Goal: Contribute content

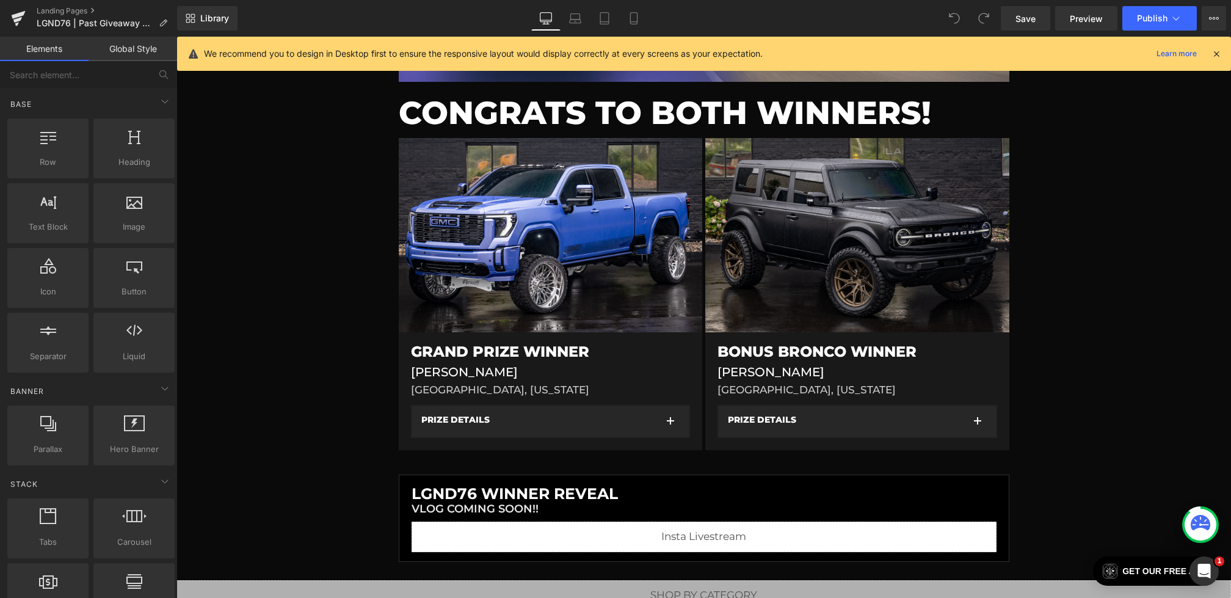
scroll to position [305, 0]
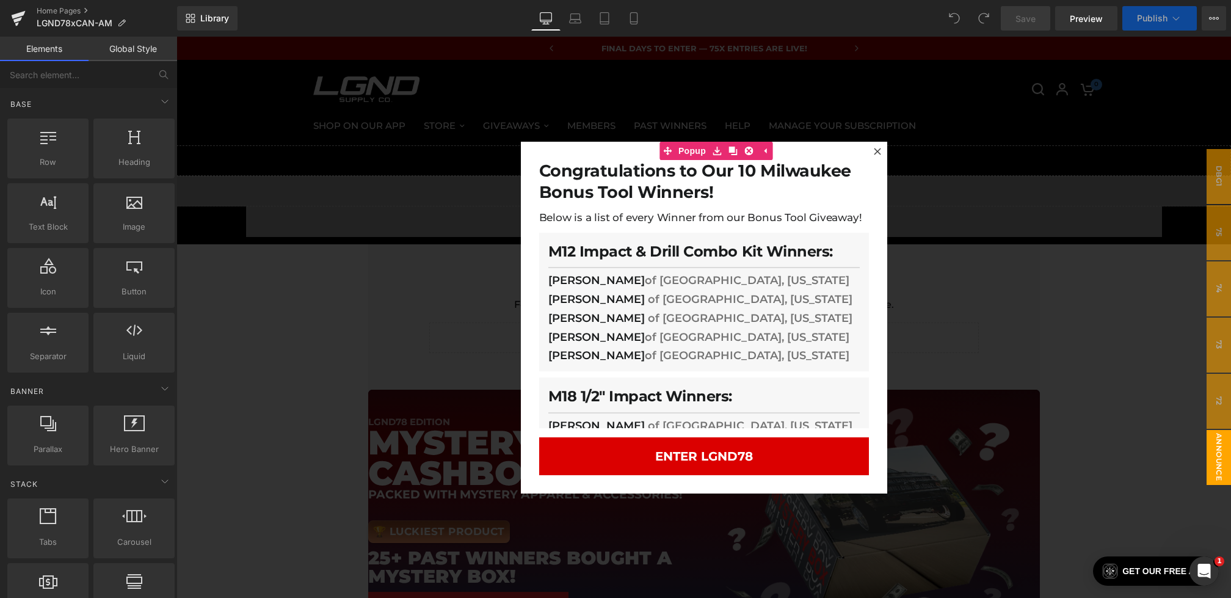
click at [474, 279] on div at bounding box center [703, 317] width 1055 height 561
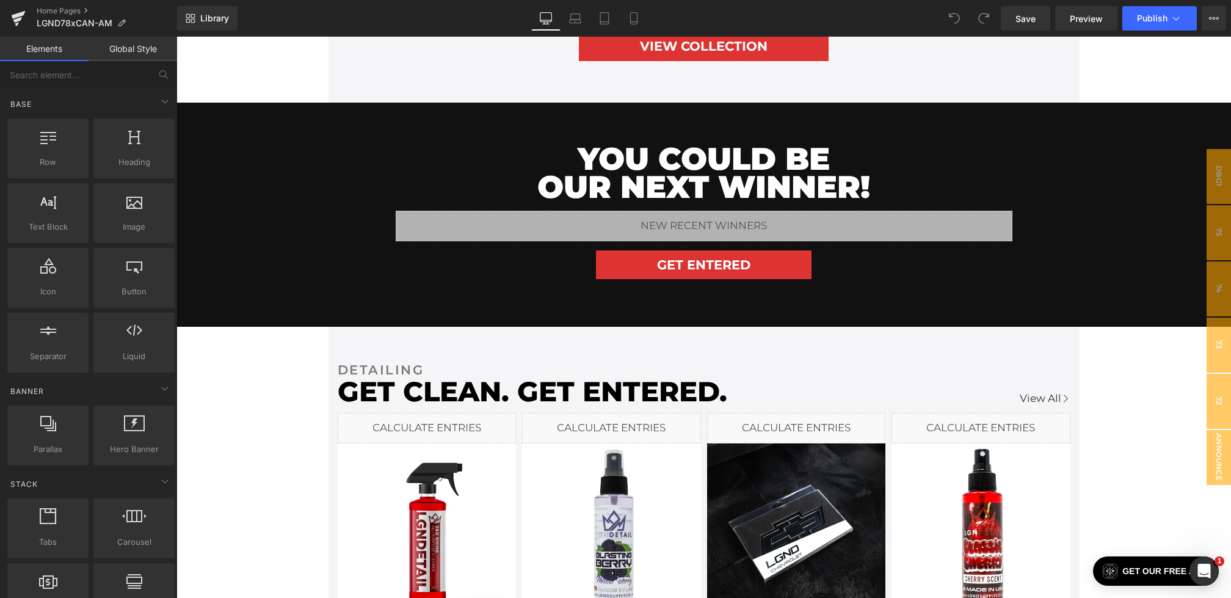
scroll to position [1163, 0]
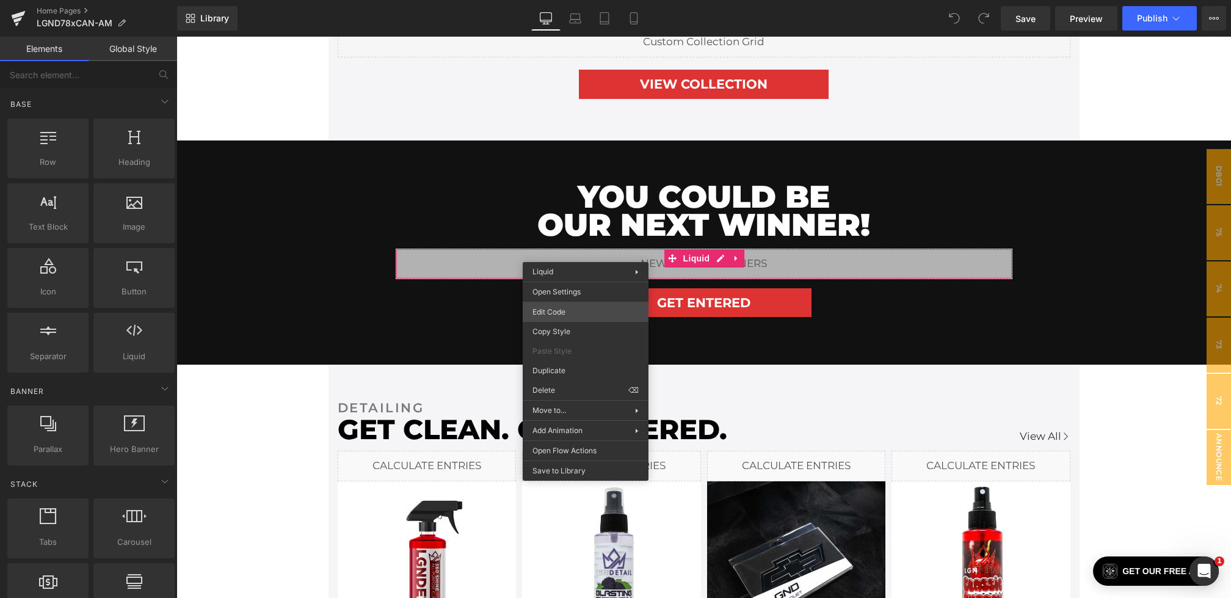
click at [558, 0] on div "You are previewing how the will restyle your page. You can not edit Elements in…" at bounding box center [615, 0] width 1231 height 0
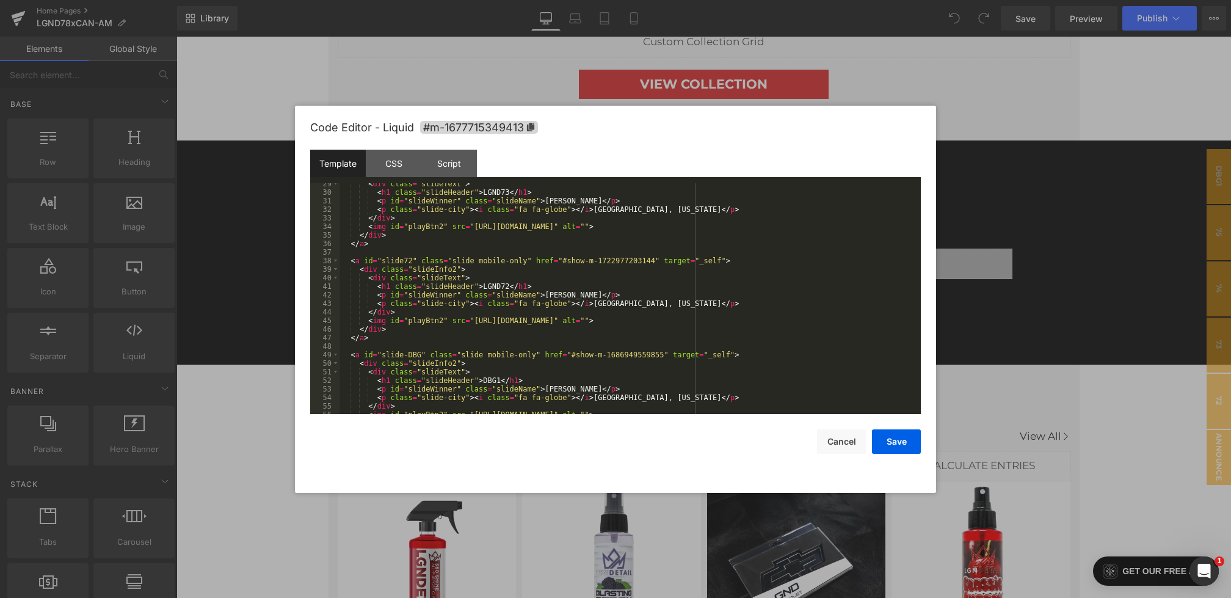
scroll to position [243, 0]
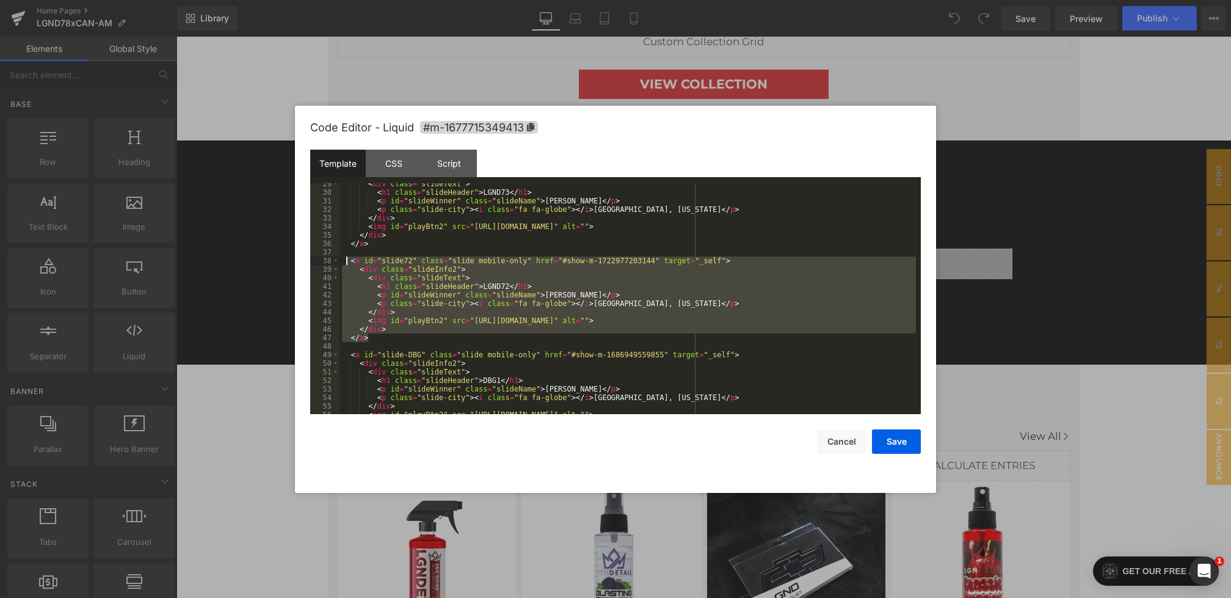
drag, startPoint x: 386, startPoint y: 335, endPoint x: 347, endPoint y: 263, distance: 82.2
click at [347, 263] on div "< div class = "slideText" > < h1 class = "slideHeader" > LGND73 </ h1 > < p id …" at bounding box center [628, 304] width 576 height 248
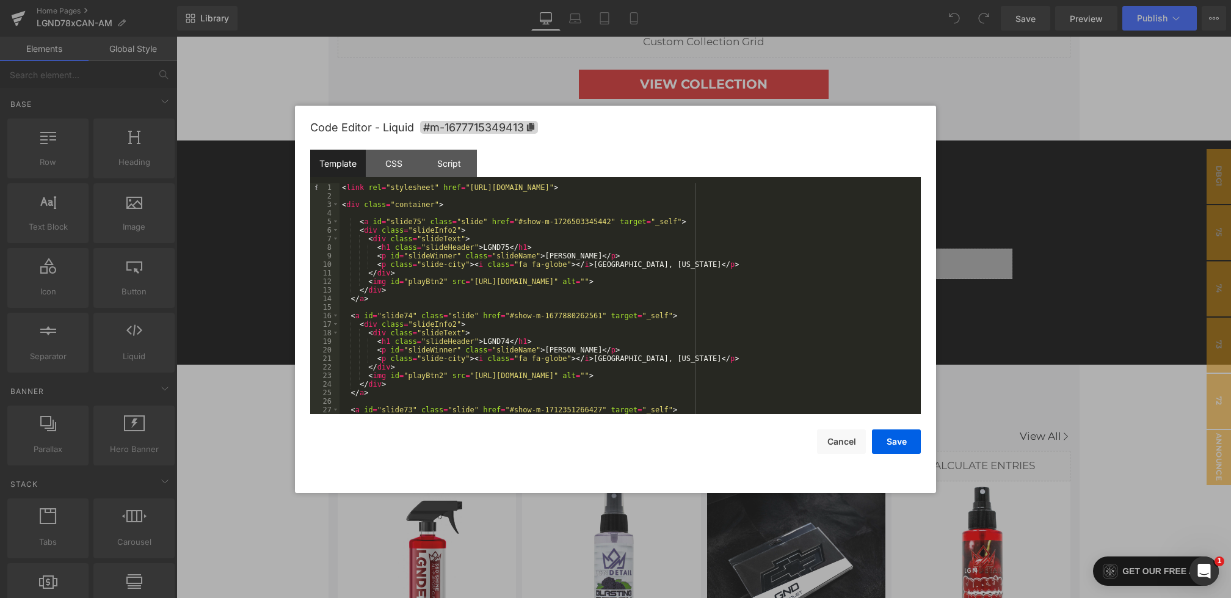
scroll to position [0, 0]
click at [479, 206] on div "< link rel = "stylesheet" href = "[URL][DOMAIN_NAME]" > < div class = "containe…" at bounding box center [628, 307] width 576 height 248
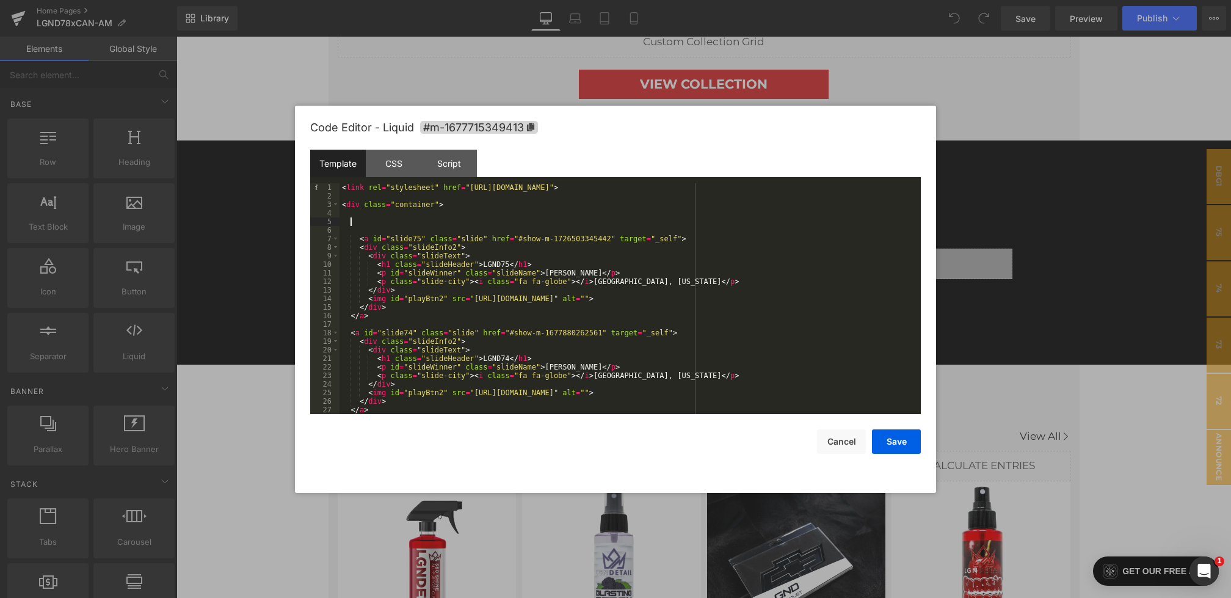
paste textarea
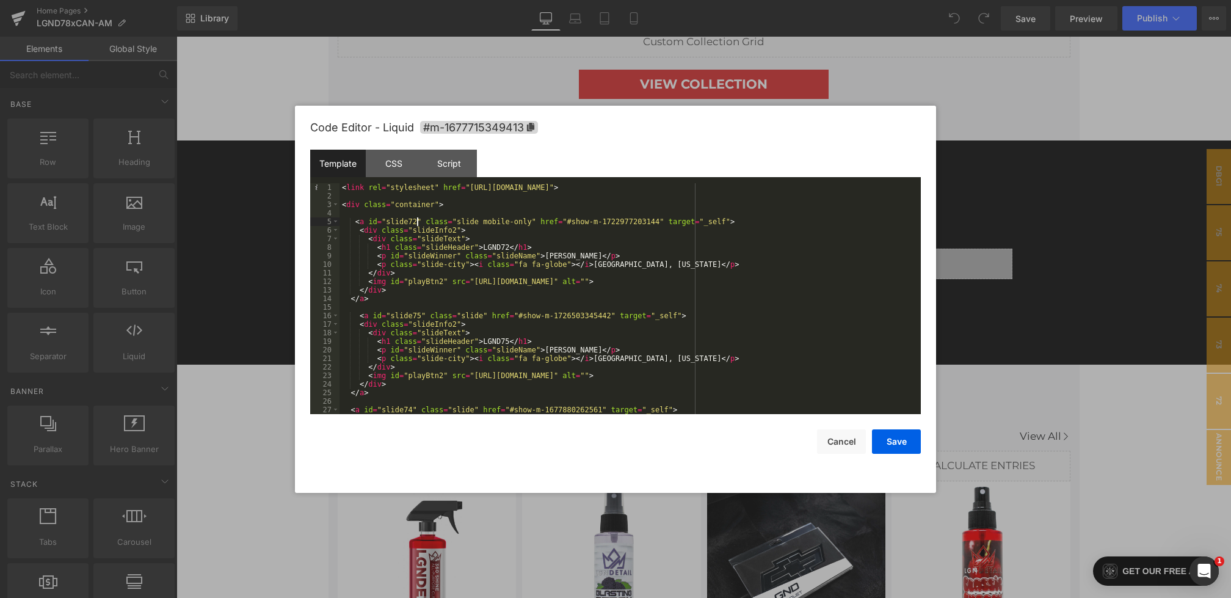
click at [417, 219] on div "< link rel = "stylesheet" href = "[URL][DOMAIN_NAME]" > < div class = "containe…" at bounding box center [628, 307] width 576 height 248
click at [510, 249] on div "< link rel = "stylesheet" href = "[URL][DOMAIN_NAME]" > < div class = "containe…" at bounding box center [628, 307] width 576 height 248
drag, startPoint x: 584, startPoint y: 257, endPoint x: 547, endPoint y: 256, distance: 37.9
click at [547, 256] on div "< link rel = "stylesheet" href = "[URL][DOMAIN_NAME]" > < div class = "containe…" at bounding box center [628, 307] width 576 height 248
click at [590, 254] on div "< link rel = "stylesheet" href = "[URL][DOMAIN_NAME]" > < div class = "containe…" at bounding box center [628, 307] width 576 height 248
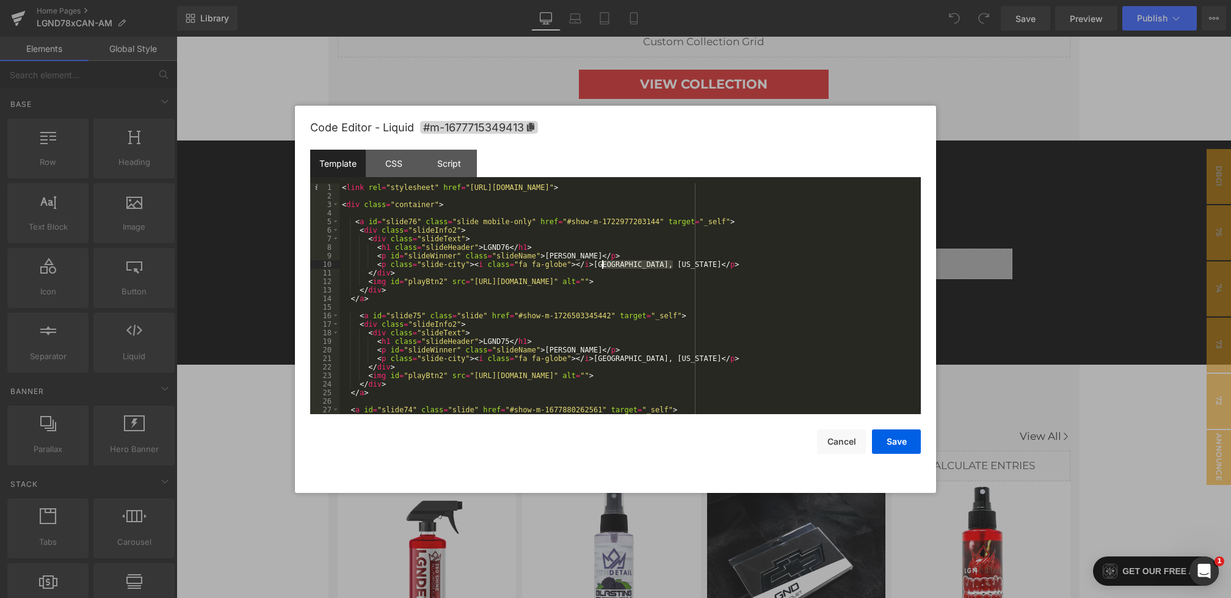
drag, startPoint x: 672, startPoint y: 265, endPoint x: 601, endPoint y: 266, distance: 70.8
click at [601, 266] on div "< link rel = "stylesheet" href = "https://cdnjs.cloudflare.com/ajax/libs/font-a…" at bounding box center [628, 307] width 576 height 248
click at [401, 153] on div "CSS" at bounding box center [394, 163] width 56 height 27
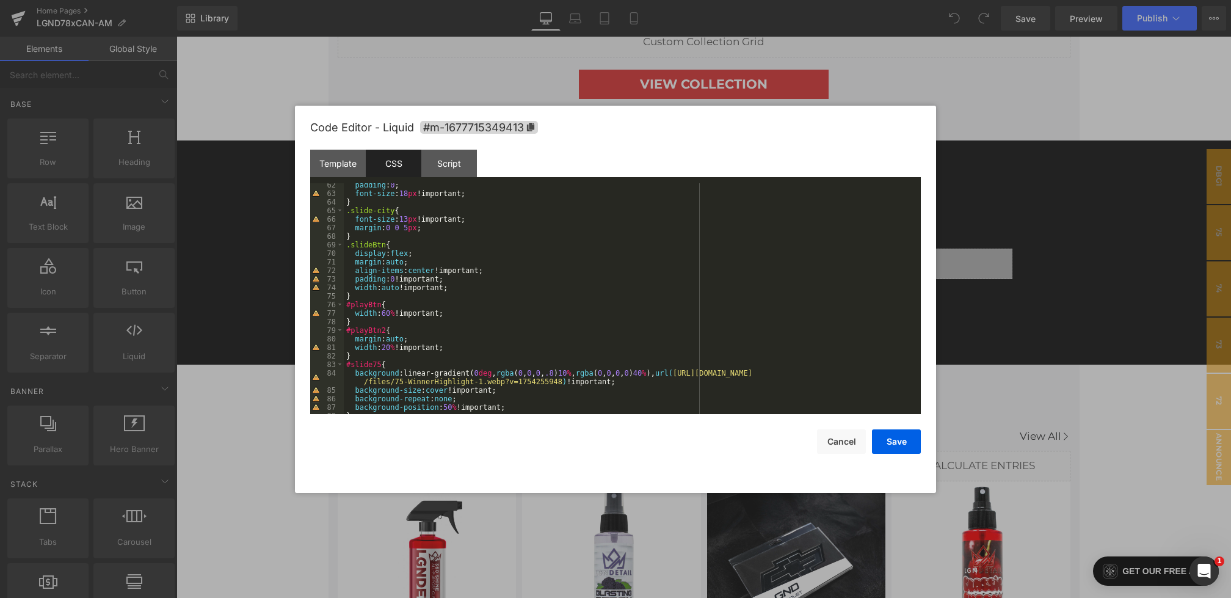
scroll to position [570, 0]
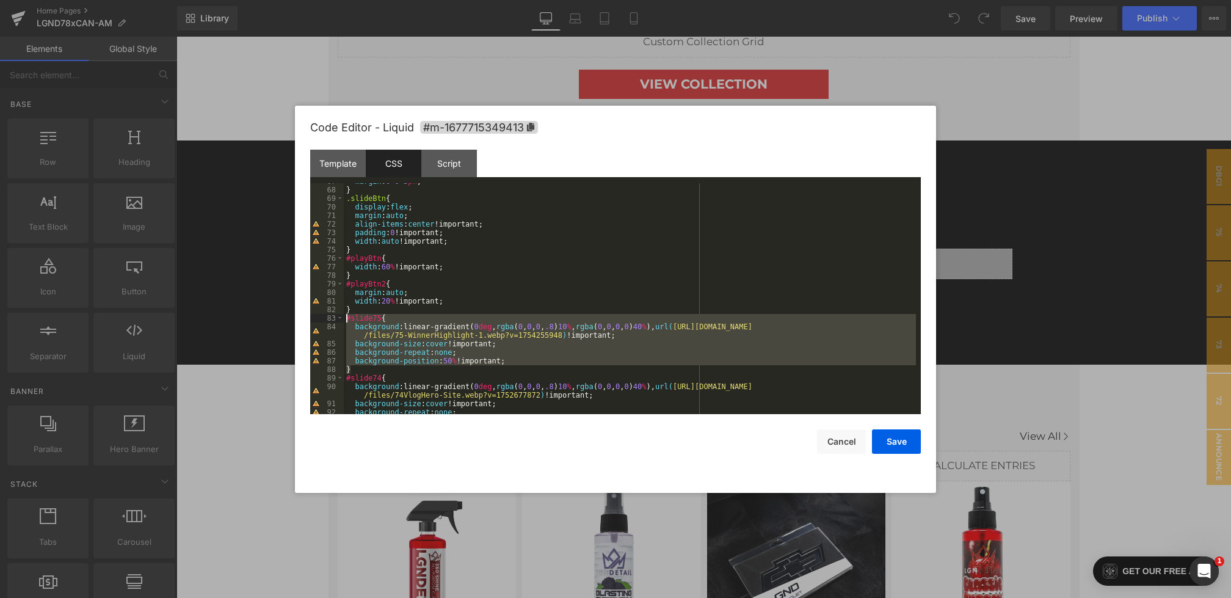
drag, startPoint x: 355, startPoint y: 368, endPoint x: 333, endPoint y: 319, distance: 53.6
click at [333, 319] on pre "67 68 69 70 71 72 73 74 75 76 77 78 79 80 81 82 83 84 85 86 87 88 89 90 91 92 9…" at bounding box center [615, 298] width 611 height 231
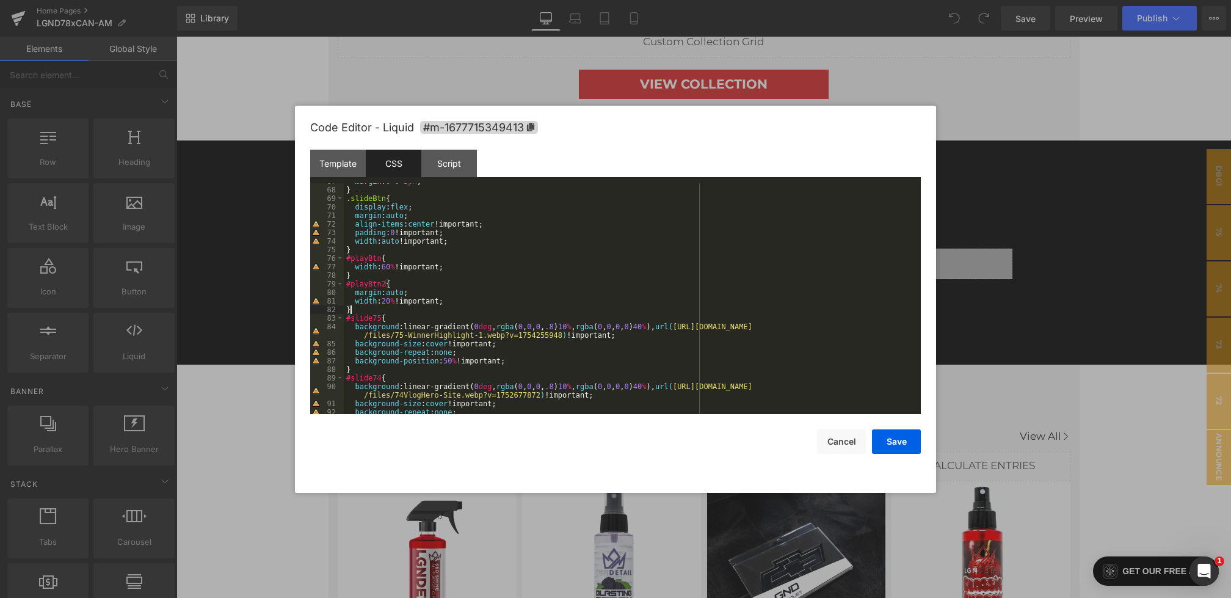
click at [364, 311] on div "margin : 0 0 5 px ; } .slideBtn { display : flex ; margin : auto ; align-items …" at bounding box center [630, 301] width 572 height 248
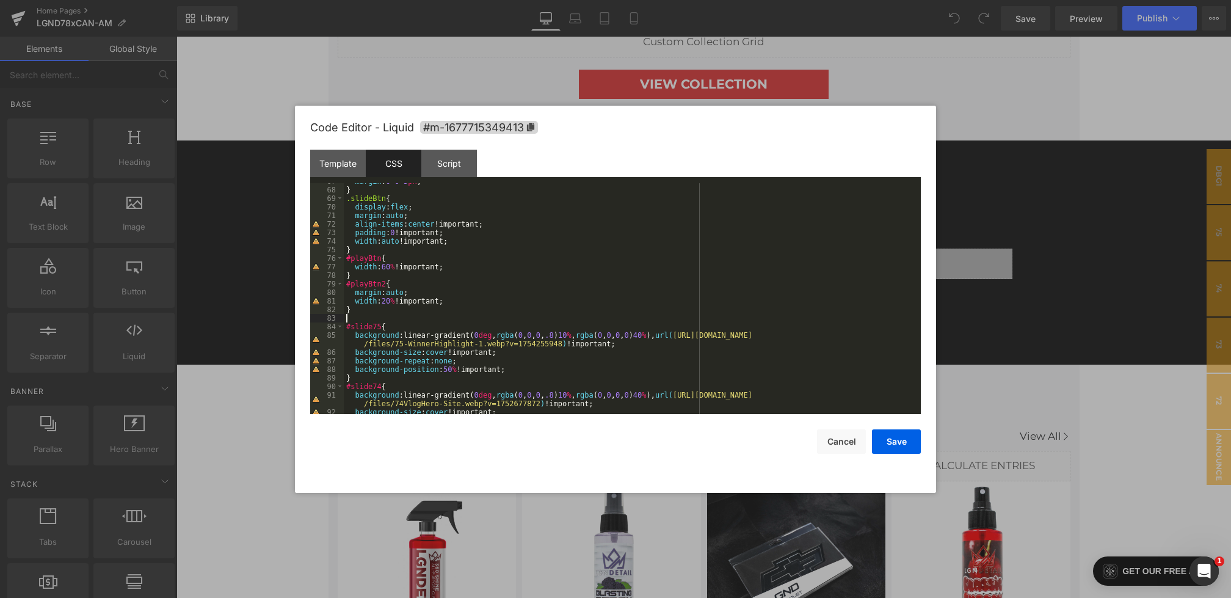
paste textarea
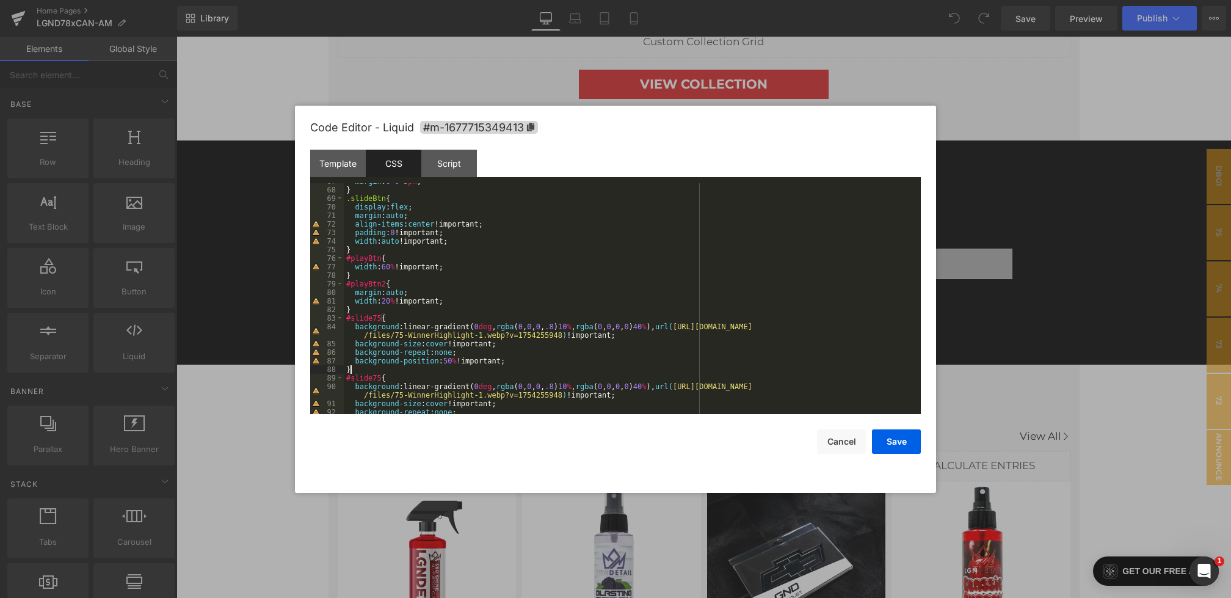
click at [383, 315] on div "margin : 0 0 5 px ; } .slideBtn { display : flex ; margin : auto ; align-items …" at bounding box center [630, 301] width 572 height 248
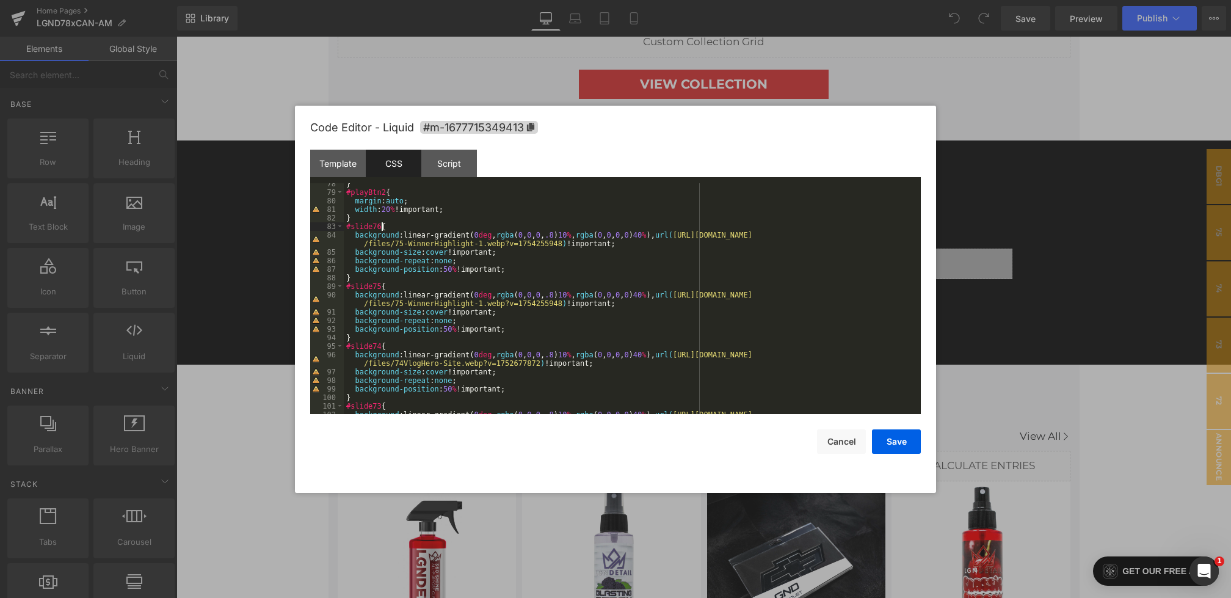
scroll to position [659, 0]
drag, startPoint x: 695, startPoint y: 238, endPoint x: 561, endPoint y: 245, distance: 134.6
click at [561, 245] on div "} #playBtn2 { margin : auto ; width : 20 % !important; } #slide76 { background …" at bounding box center [630, 310] width 572 height 256
click at [896, 438] on button "Save" at bounding box center [896, 441] width 49 height 24
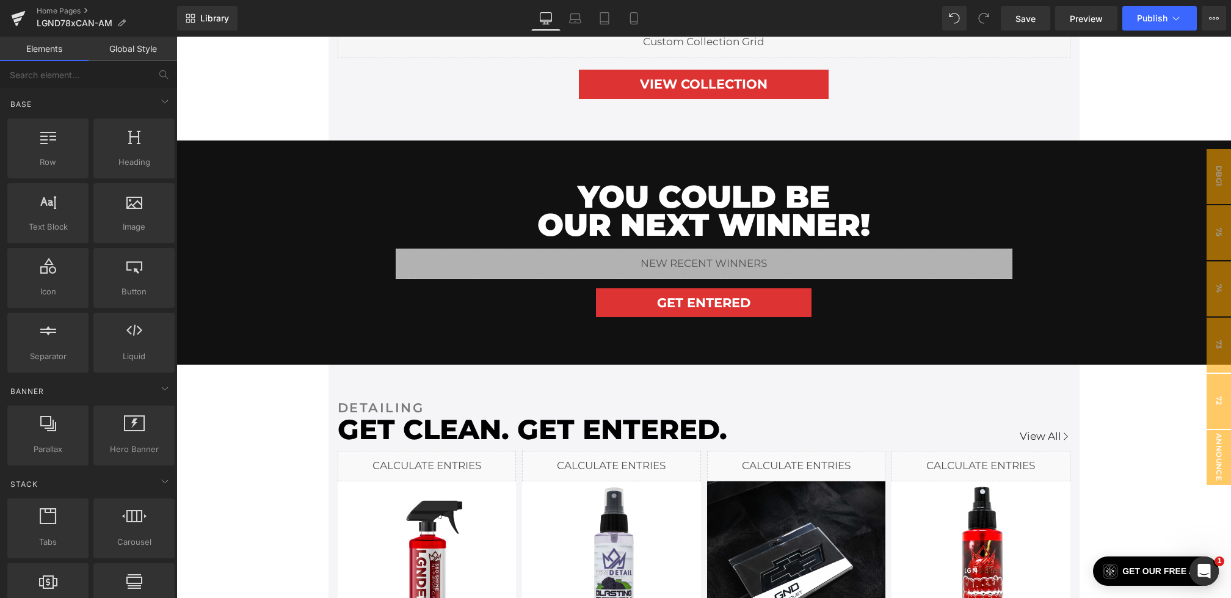
click at [1037, 34] on div "Library Desktop Desktop Laptop Tablet Mobile Save Preview Publish Scheduled Vie…" at bounding box center [704, 18] width 1054 height 37
click at [1032, 23] on span "Save" at bounding box center [1025, 18] width 20 height 13
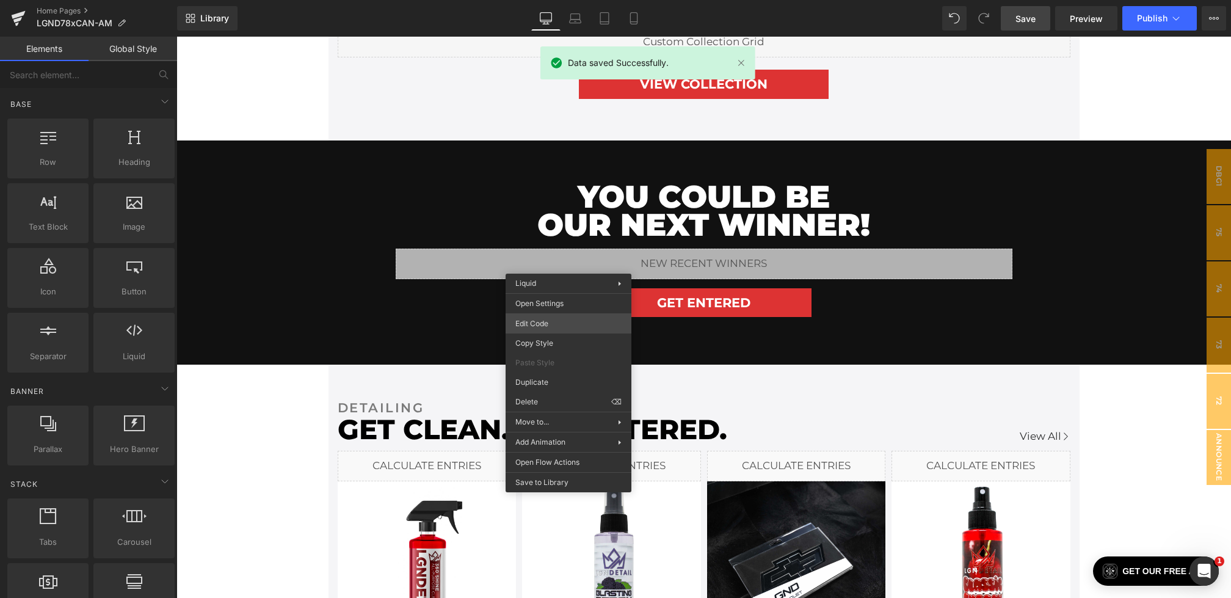
click at [532, 0] on div "You are previewing how the will restyle your page. You can not edit Elements in…" at bounding box center [615, 0] width 1231 height 0
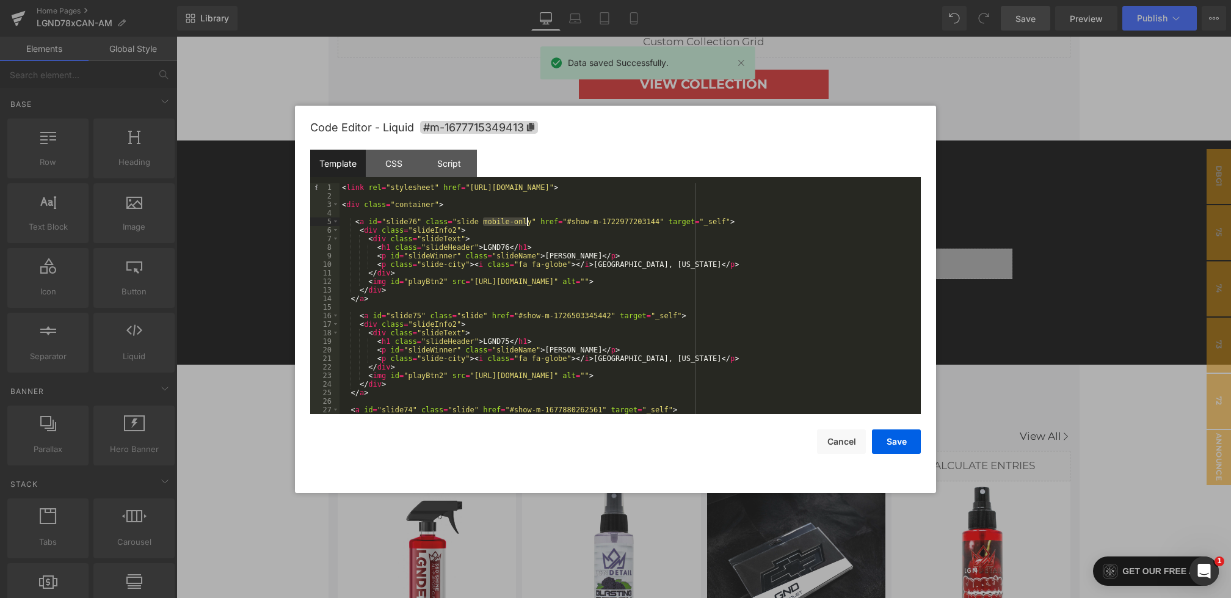
drag, startPoint x: 482, startPoint y: 220, endPoint x: 532, endPoint y: 223, distance: 50.1
click at [532, 223] on div "< link rel = "stylesheet" href = "https://cdnjs.cloudflare.com/ajax/libs/font-a…" at bounding box center [628, 307] width 576 height 248
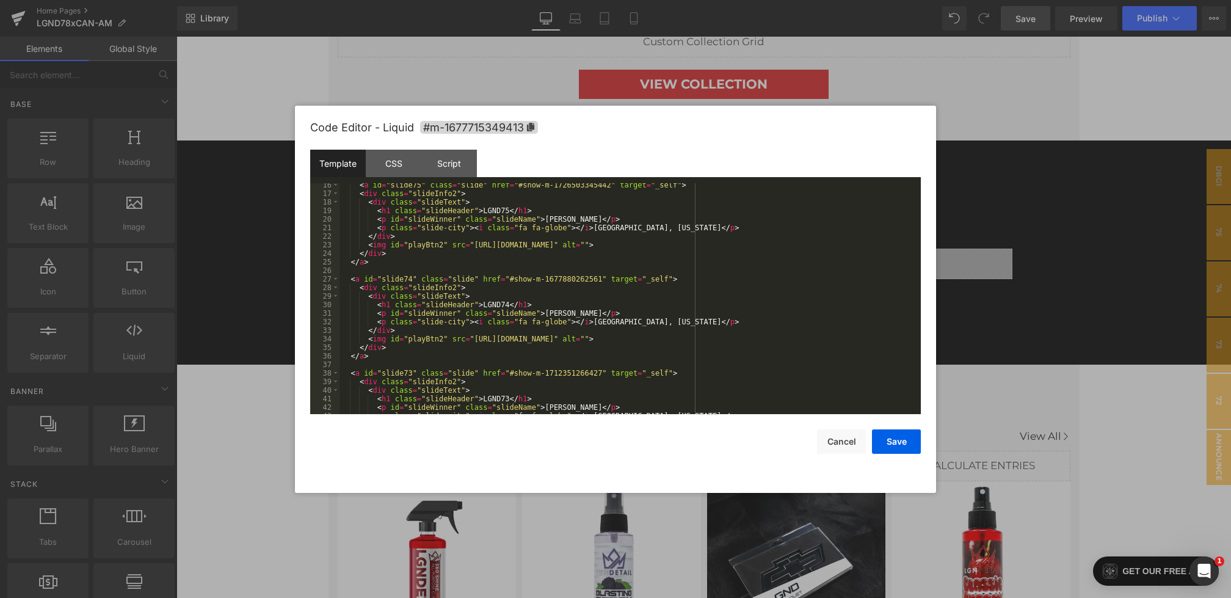
scroll to position [171, 0]
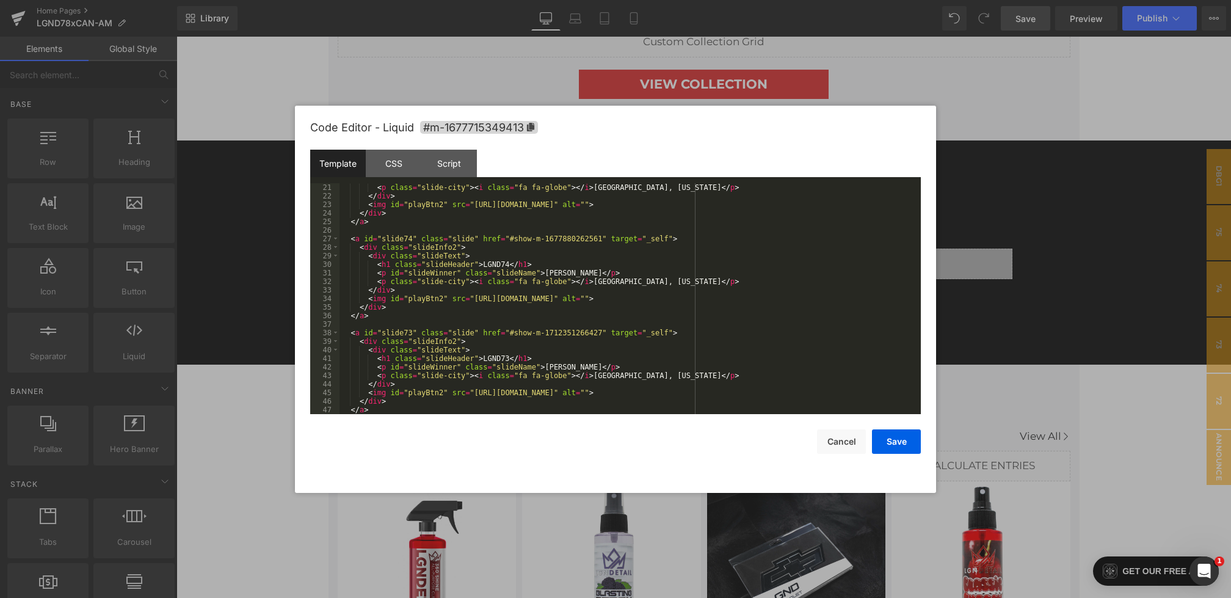
click at [472, 332] on div "< p class = "slide-city" > < i class = "fa fa-globe" > </ i > Baker, Florida </…" at bounding box center [628, 307] width 576 height 248
click at [899, 449] on button "Save" at bounding box center [896, 441] width 49 height 24
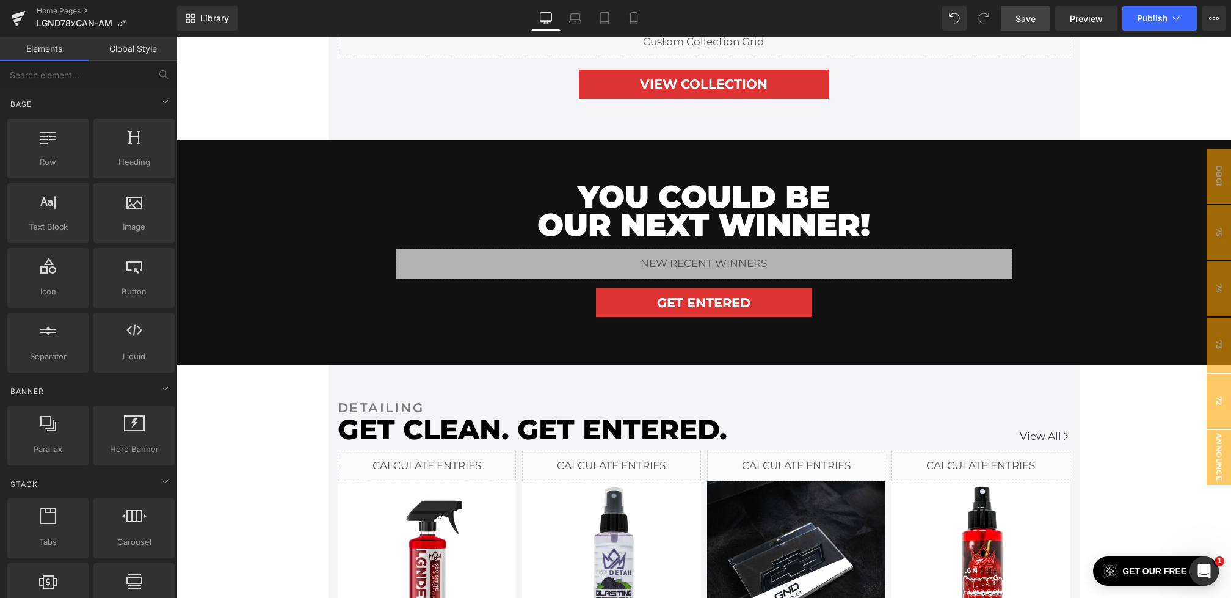
click at [1031, 12] on span "Save" at bounding box center [1025, 18] width 20 height 13
click at [1068, 23] on link "Preview" at bounding box center [1086, 18] width 62 height 24
click at [1217, 406] on span "72" at bounding box center [1219, 401] width 24 height 55
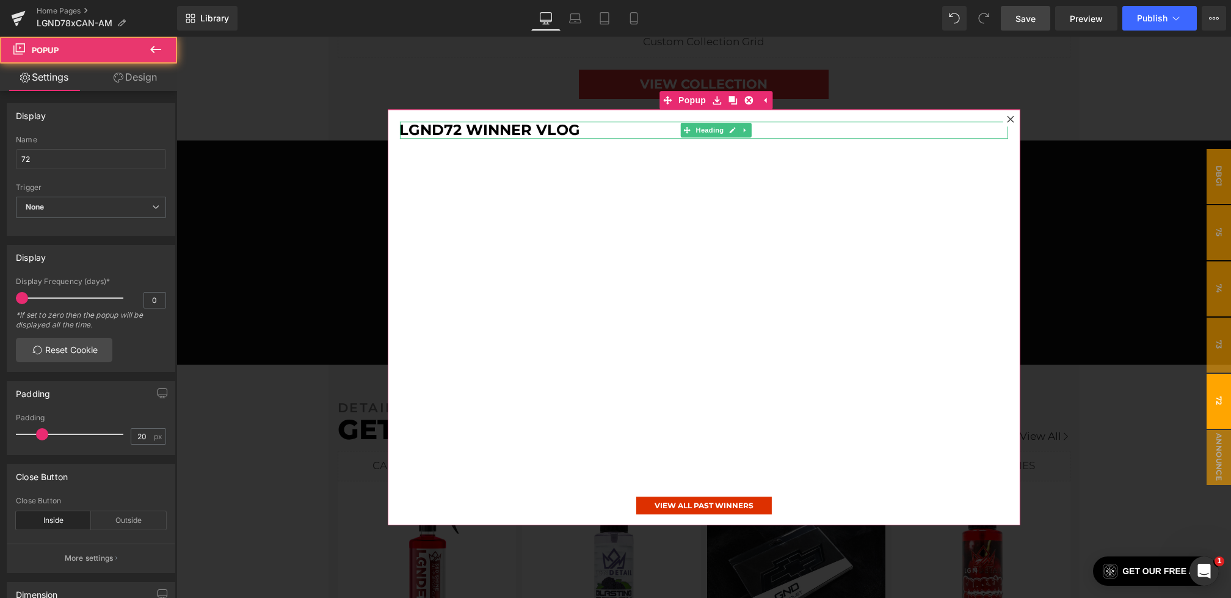
click at [460, 130] on h1 "LGND72 Winner Vlog" at bounding box center [703, 131] width 608 height 18
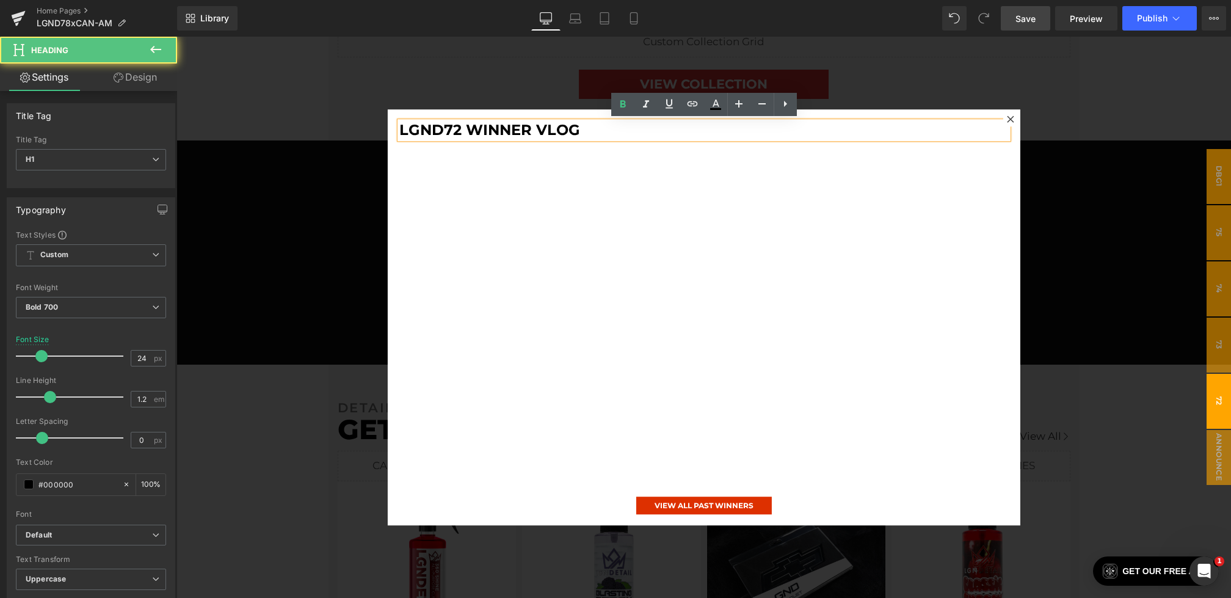
click at [460, 129] on h1 "LGND72 Winner Vlog" at bounding box center [703, 131] width 608 height 18
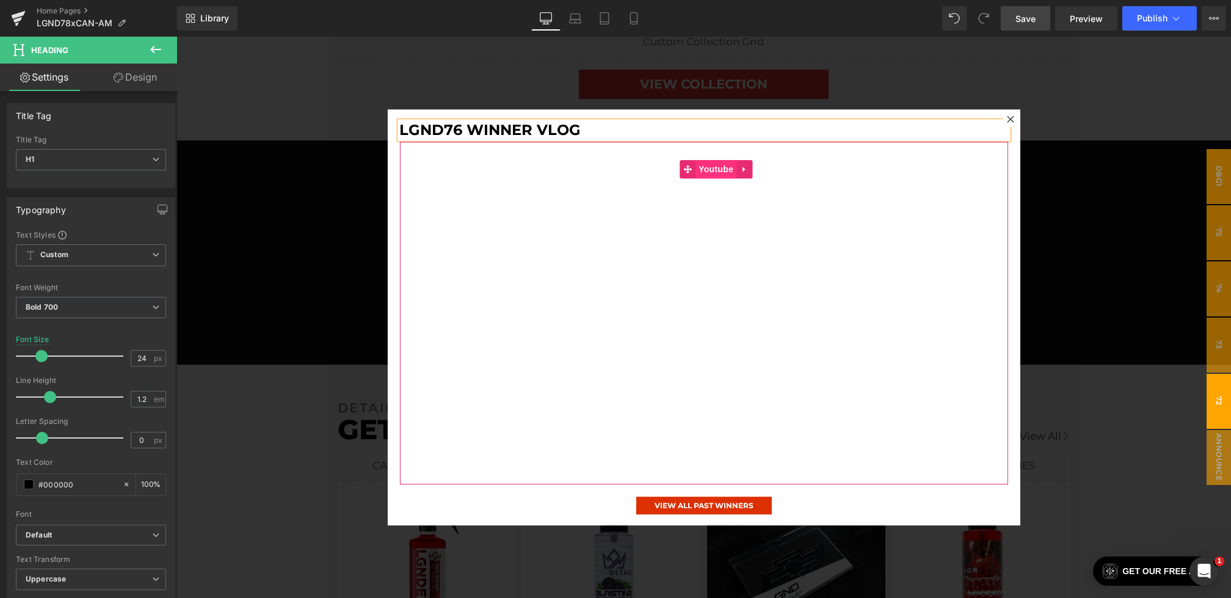
click at [718, 174] on span "Youtube" at bounding box center [716, 170] width 41 height 18
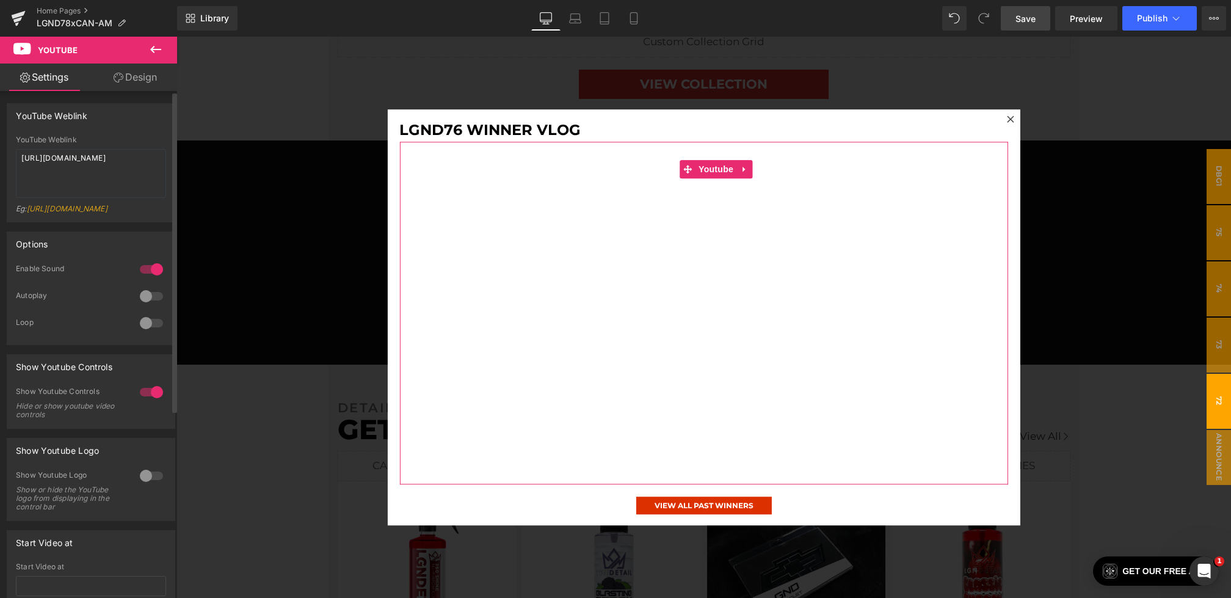
drag, startPoint x: 77, startPoint y: 166, endPoint x: 0, endPoint y: 136, distance: 82.8
click at [0, 136] on div "YouTube Weblink YouTube Weblink https://www.youtube.com/watch?v=vC9L_-TQ1ls?rel…" at bounding box center [91, 158] width 183 height 128
type textarea "https://www.youtube.com/watch?v=WtTRqynktnQ?rel=0"
click at [1022, 15] on span "Save" at bounding box center [1025, 18] width 20 height 13
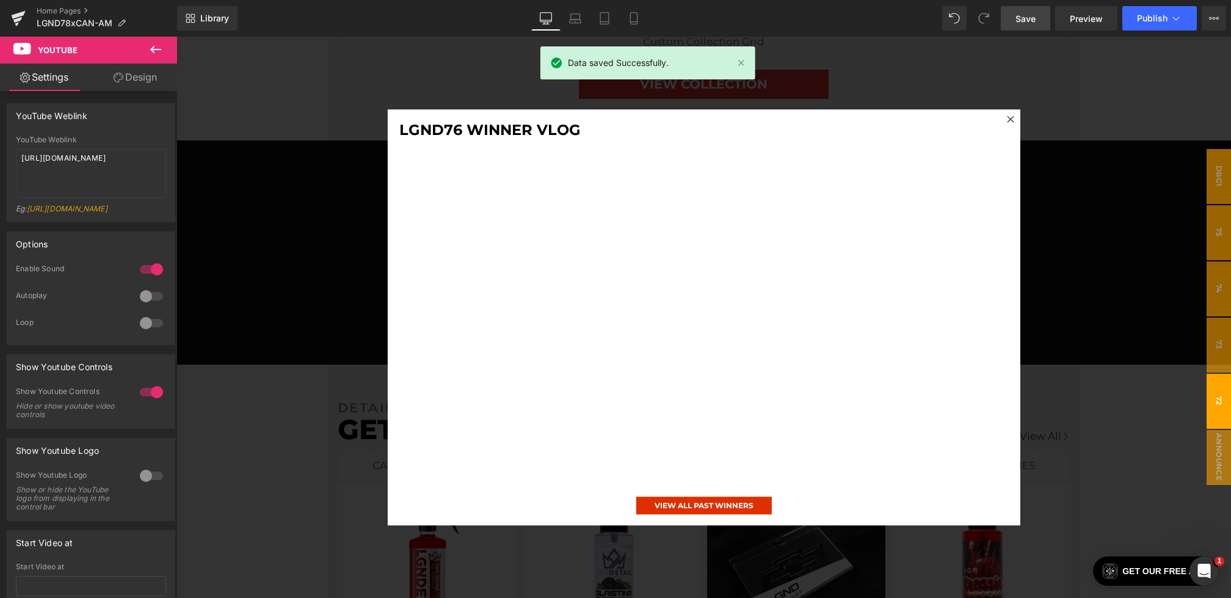
click at [1108, 172] on div at bounding box center [703, 317] width 1055 height 561
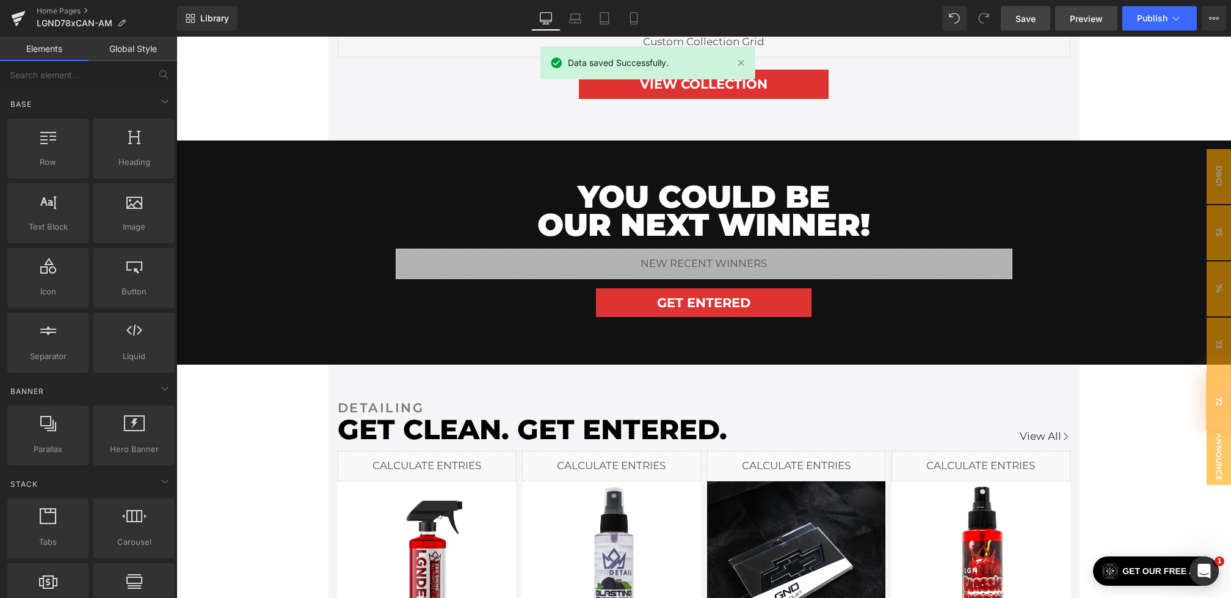
click at [1076, 20] on span "Preview" at bounding box center [1086, 18] width 33 height 13
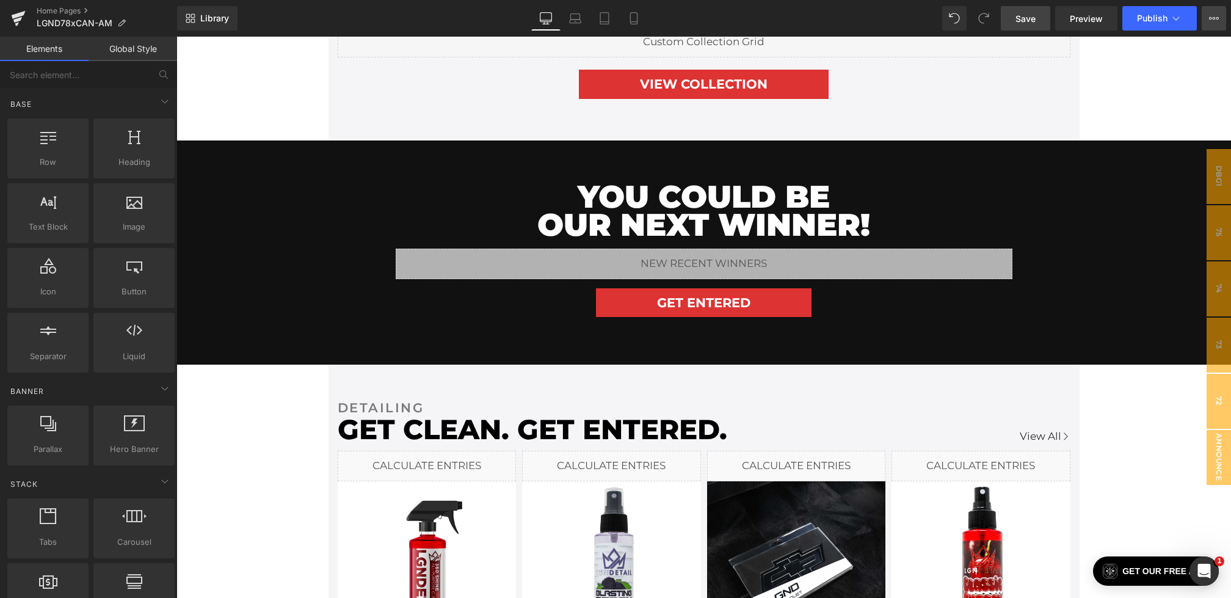
click at [1218, 20] on icon at bounding box center [1214, 18] width 10 height 10
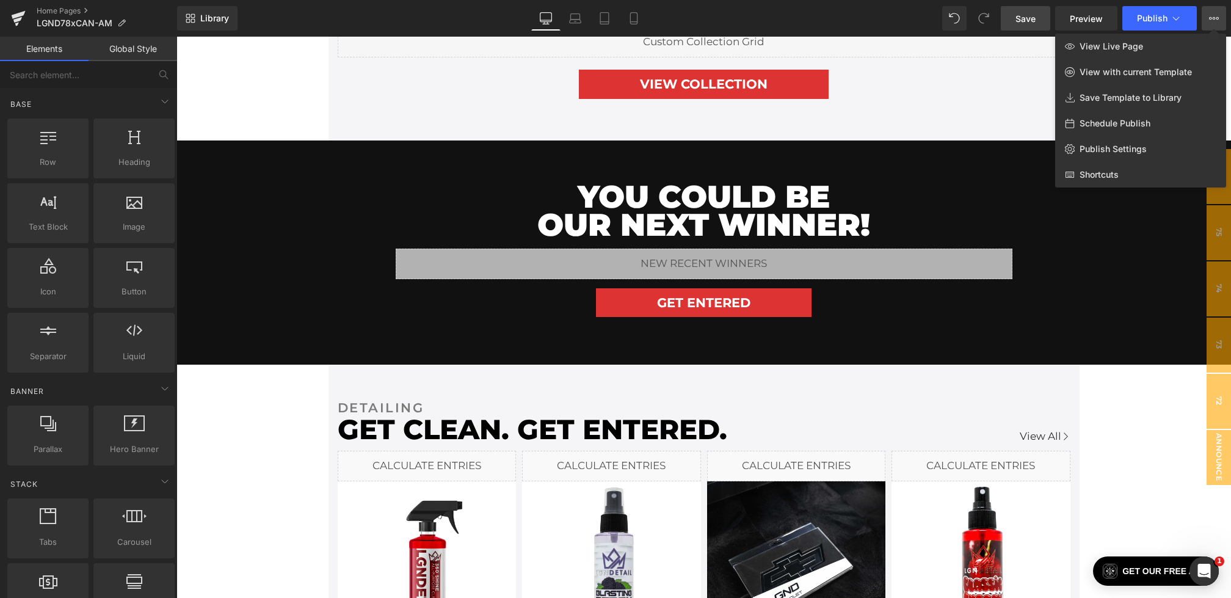
click at [1117, 132] on div "Schedule Publish" at bounding box center [1140, 124] width 171 height 26
select select
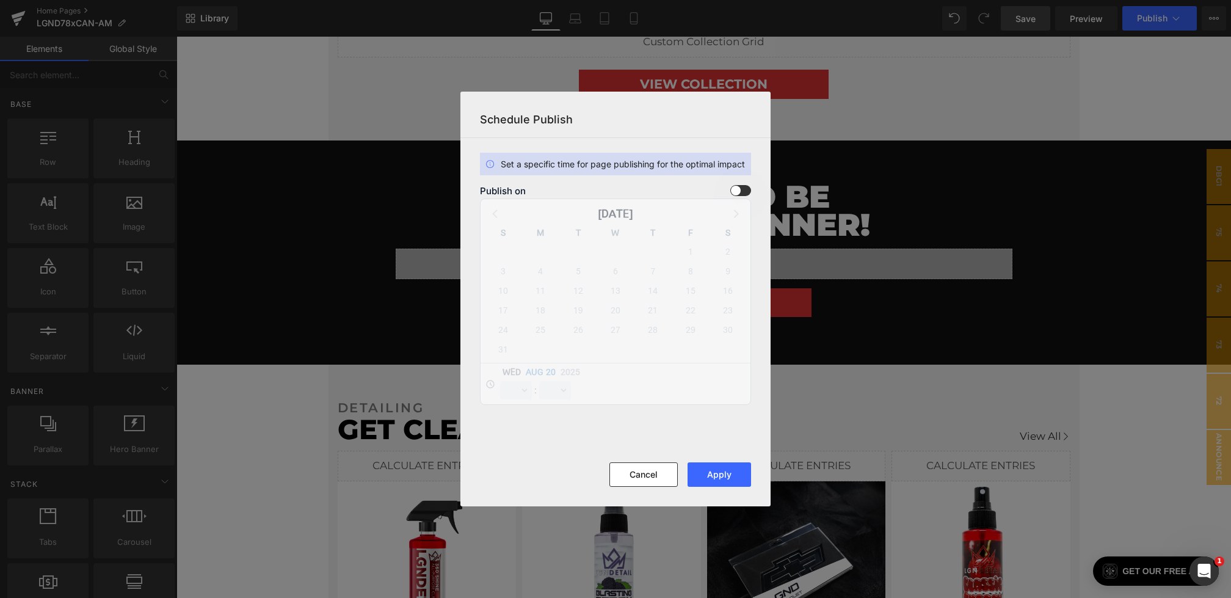
click at [730, 192] on div "Publish on" at bounding box center [615, 190] width 271 height 11
click at [747, 192] on span at bounding box center [740, 190] width 21 height 11
click at [0, 0] on input "checkbox" at bounding box center [0, 0] width 0 height 0
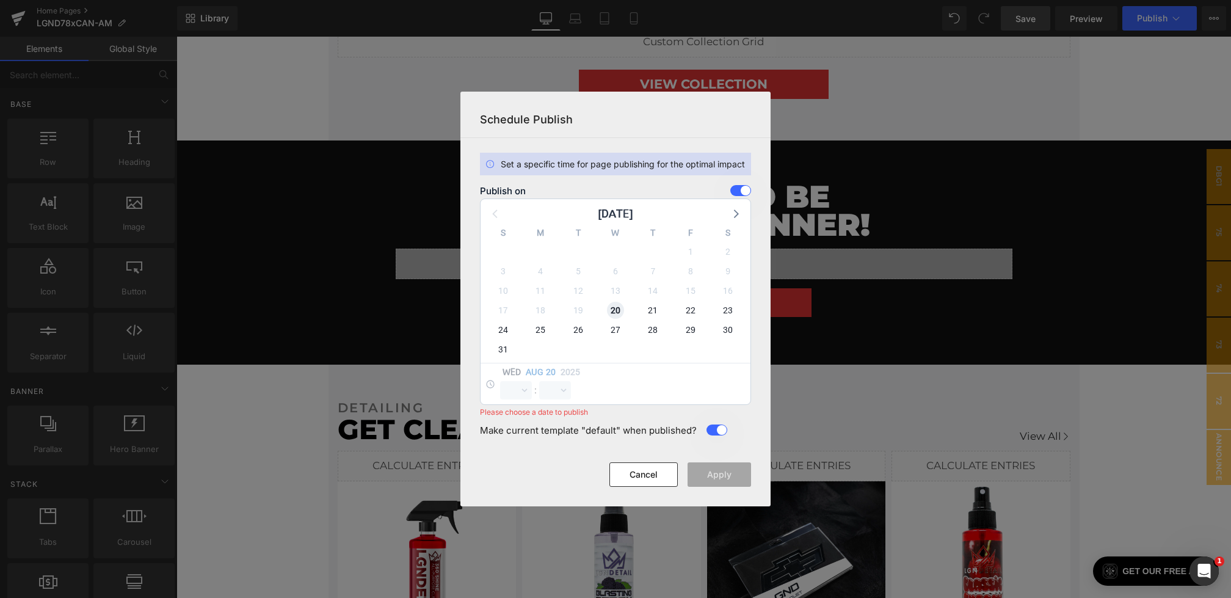
click at [622, 308] on span "20" at bounding box center [615, 310] width 17 height 17
click at [520, 391] on select "00 01 02 03 04 05 06 07 08 09 10 11 12 13 14 15 16 17 18 19 20 21 22 23" at bounding box center [516, 390] width 32 height 18
select select "19"
click at [551, 380] on div "Wed Aug 20 2025" at bounding box center [540, 373] width 80 height 15
click at [551, 387] on select "00 01 02 03 04 05 06 07 08 09 10 11 12 13 14 15 16 17 18 19 20 21 22 23 24 25 2…" at bounding box center [555, 390] width 32 height 18
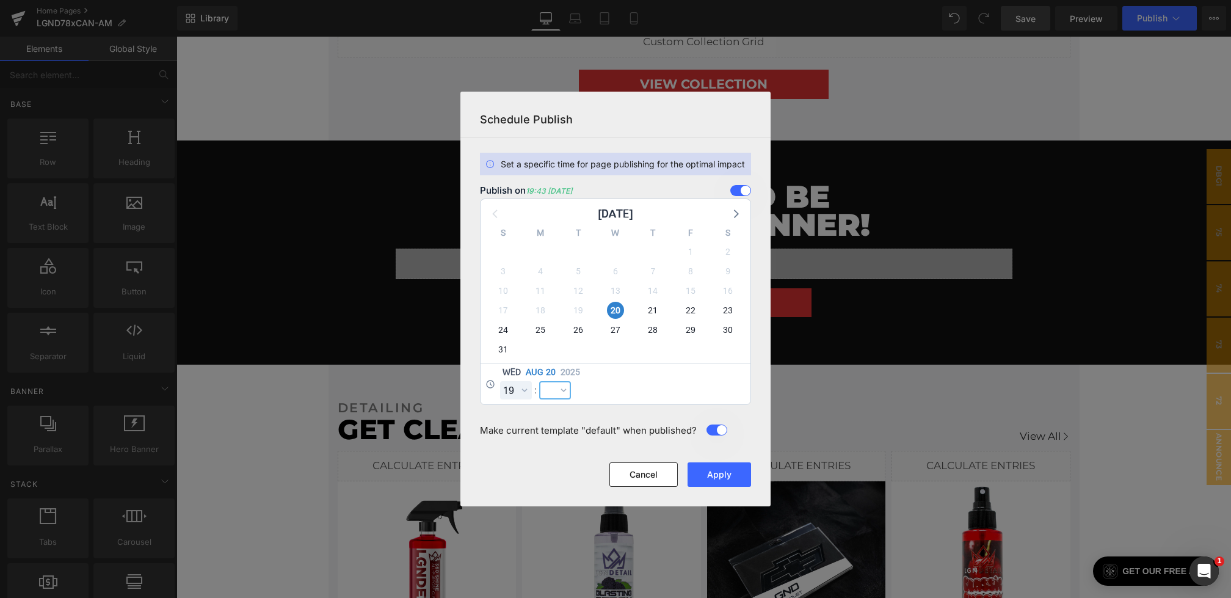
select select "15"
click at [696, 468] on button "Apply" at bounding box center [720, 474] width 64 height 24
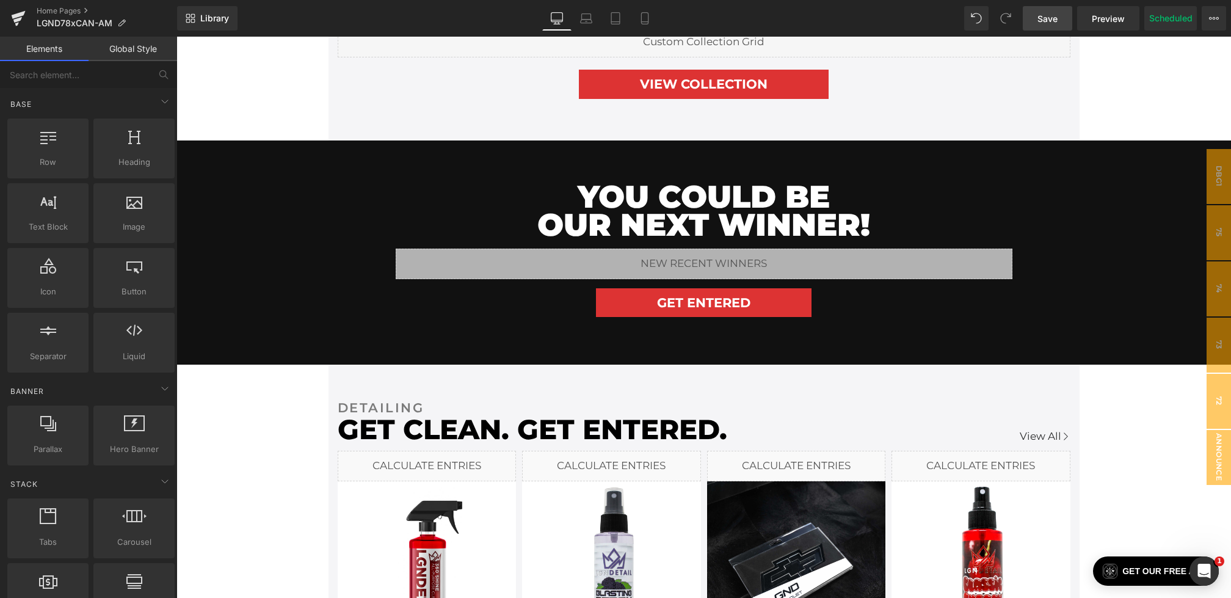
click at [1049, 12] on span "Save" at bounding box center [1047, 18] width 20 height 13
click at [1038, 20] on span "Save" at bounding box center [1047, 18] width 20 height 13
